Goal: Information Seeking & Learning: Learn about a topic

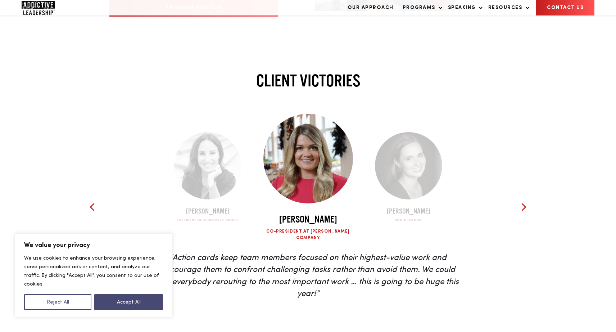
scroll to position [1580, 0]
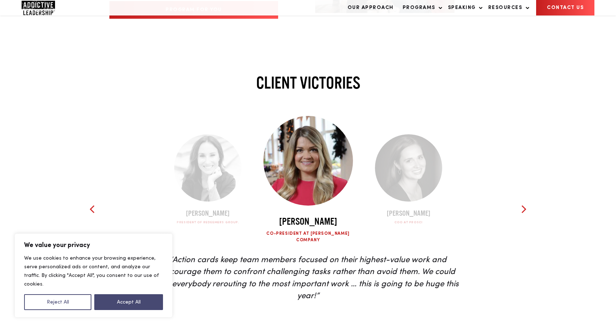
click at [524, 204] on div at bounding box center [523, 209] width 11 height 11
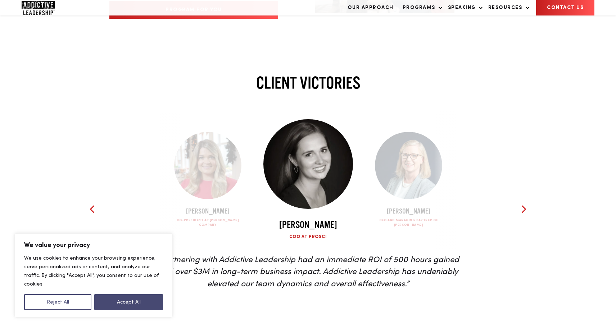
click at [524, 204] on div at bounding box center [523, 209] width 11 height 11
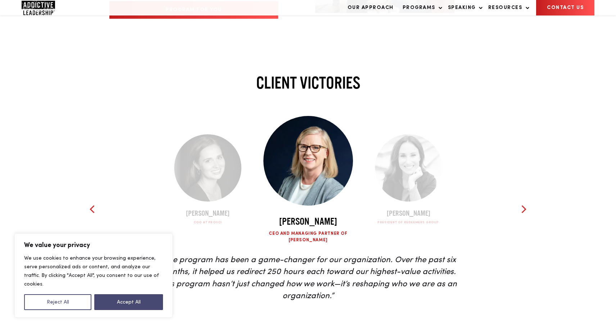
click at [524, 204] on div at bounding box center [523, 209] width 11 height 11
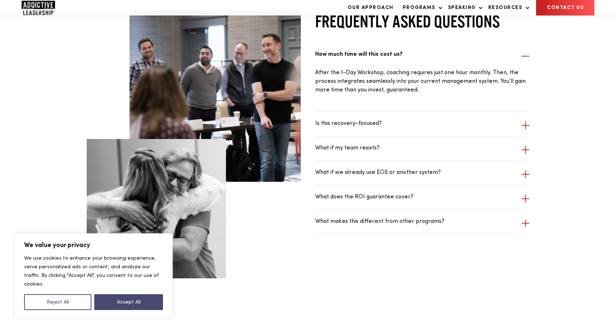
scroll to position [1934, 0]
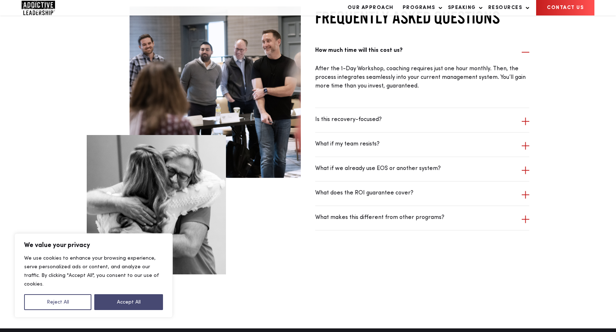
click at [525, 195] on div "What does the ROI guarantee cover? Our promise is simple: you get the results y…" at bounding box center [422, 193] width 214 height 24
click at [525, 191] on span at bounding box center [525, 195] width 8 height 8
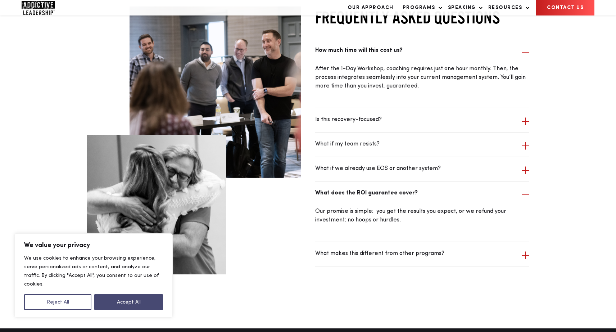
click at [525, 191] on span at bounding box center [525, 195] width 8 height 8
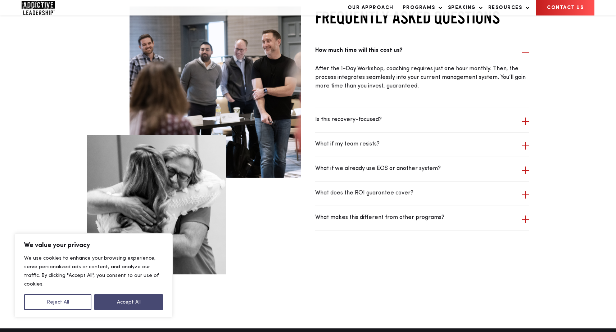
click at [526, 169] on div "What if we already use EOS or another system? Our program provides the “human o…" at bounding box center [422, 169] width 214 height 24
click at [525, 166] on span at bounding box center [525, 170] width 8 height 8
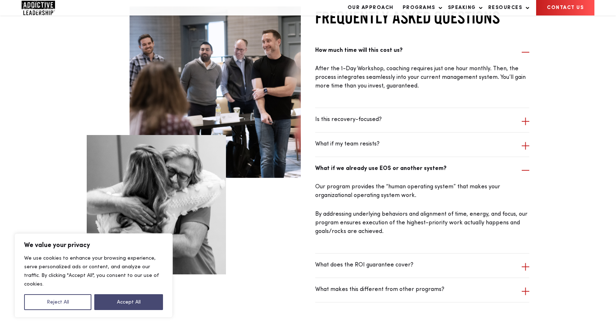
click at [525, 166] on span at bounding box center [525, 170] width 8 height 8
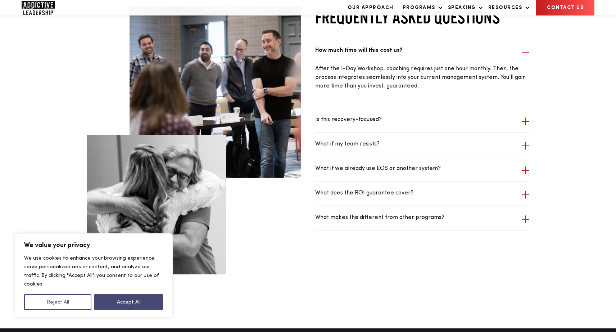
click at [525, 142] on span at bounding box center [525, 146] width 8 height 8
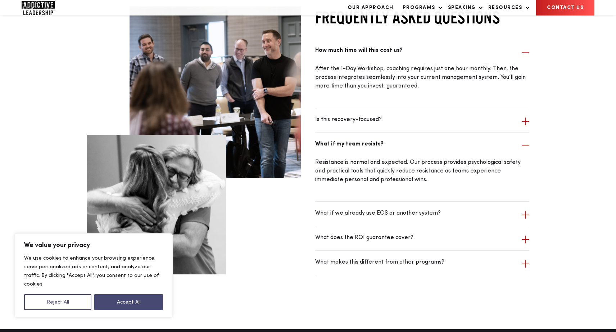
click at [525, 142] on span at bounding box center [525, 146] width 8 height 8
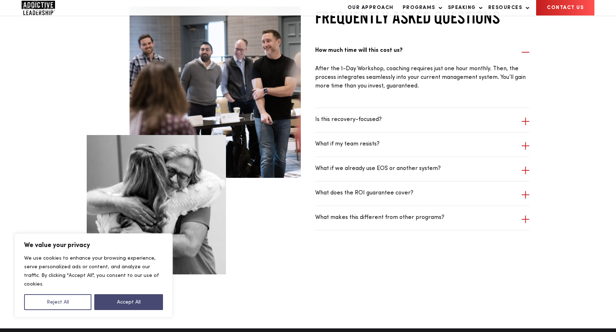
click at [526, 121] on div "Is this recovery-focused? While inspired by recovery’s proven principles, our p…" at bounding box center [422, 120] width 214 height 24
click at [526, 119] on span at bounding box center [525, 121] width 8 height 8
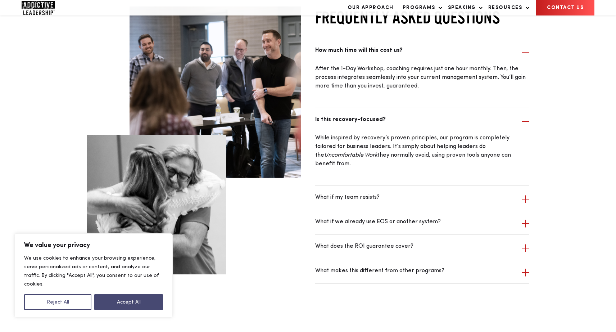
click at [526, 119] on span at bounding box center [525, 121] width 8 height 8
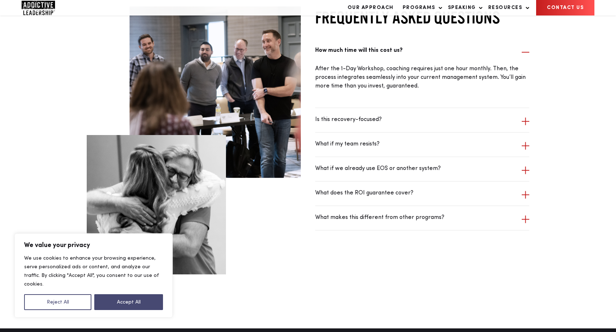
click at [523, 191] on span at bounding box center [525, 195] width 8 height 8
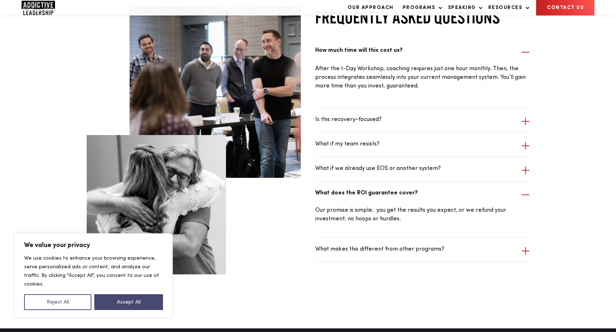
click at [523, 191] on span at bounding box center [525, 195] width 8 height 8
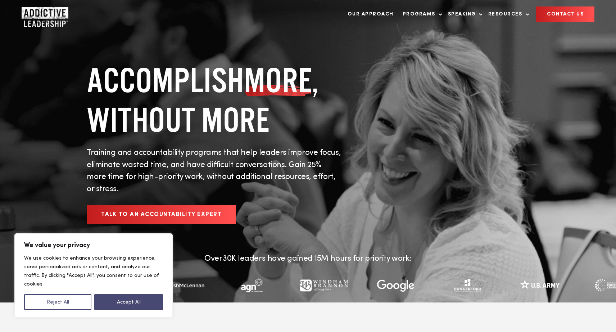
scroll to position [0, 0]
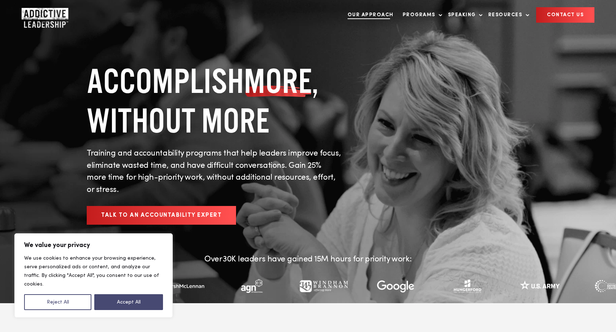
click at [370, 17] on link "Our Approach" at bounding box center [370, 15] width 53 height 15
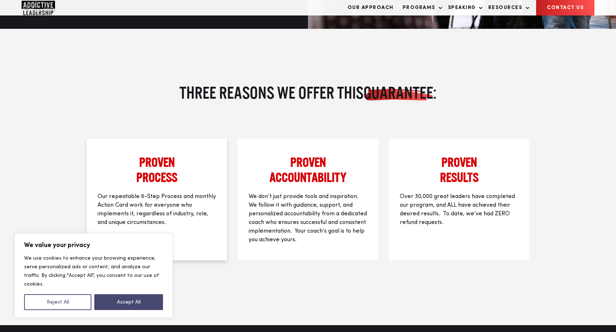
scroll to position [980, 0]
